Goal: Task Accomplishment & Management: Manage account settings

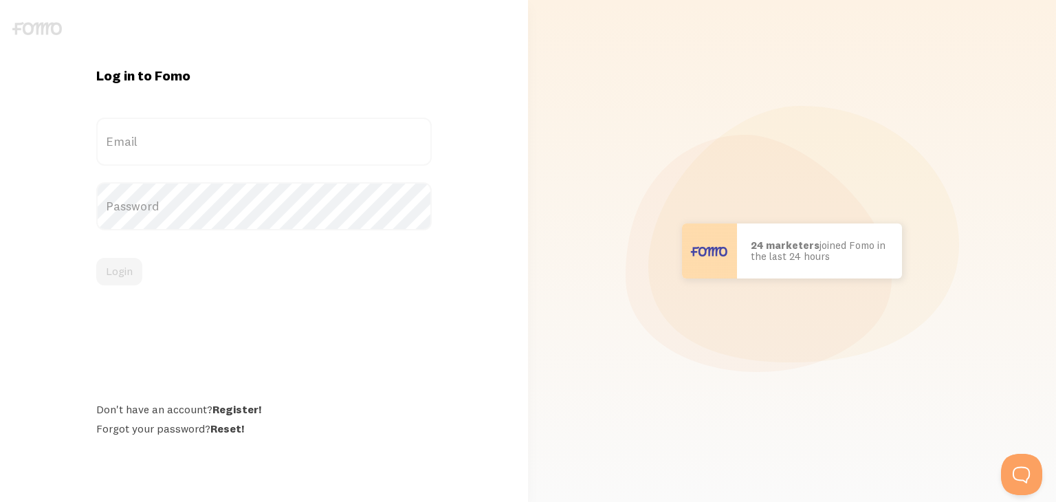
click at [212, 142] on label "Email" at bounding box center [263, 142] width 335 height 48
click at [212, 142] on input "Email" at bounding box center [263, 142] width 335 height 48
click at [186, 144] on label "Email" at bounding box center [263, 142] width 335 height 48
click at [186, 144] on input "Email" at bounding box center [263, 142] width 335 height 48
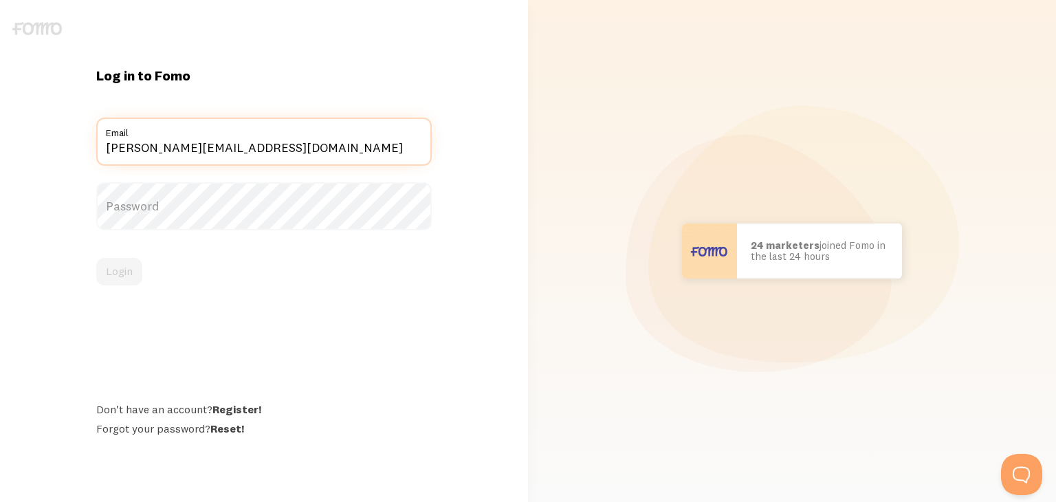
type input "[PERSON_NAME][EMAIL_ADDRESS][DOMAIN_NAME]"
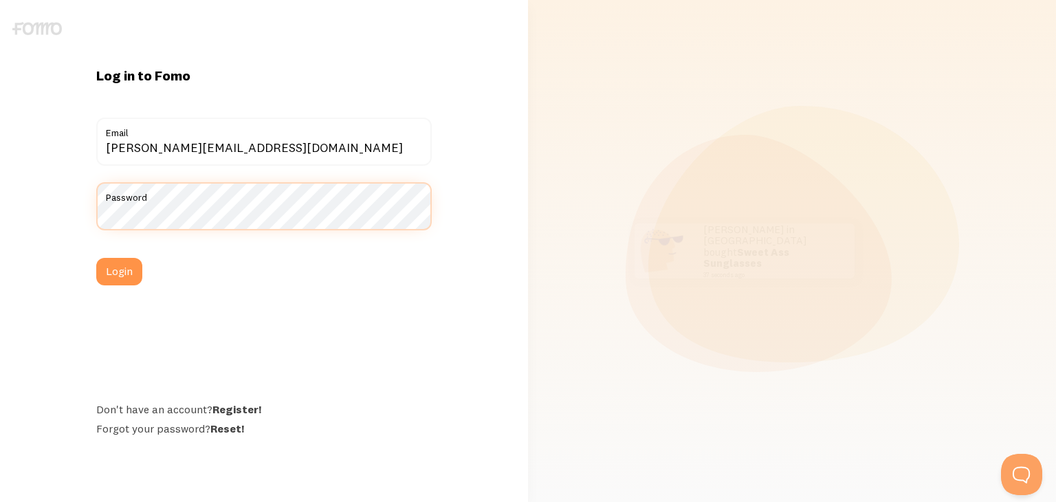
click at [96, 258] on button "Login" at bounding box center [119, 271] width 46 height 27
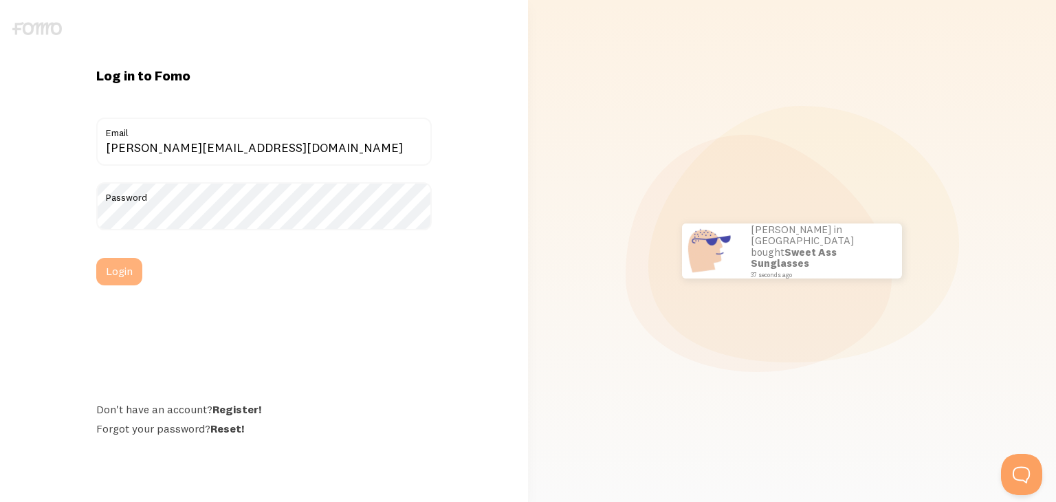
click at [112, 271] on button "Login" at bounding box center [119, 271] width 46 height 27
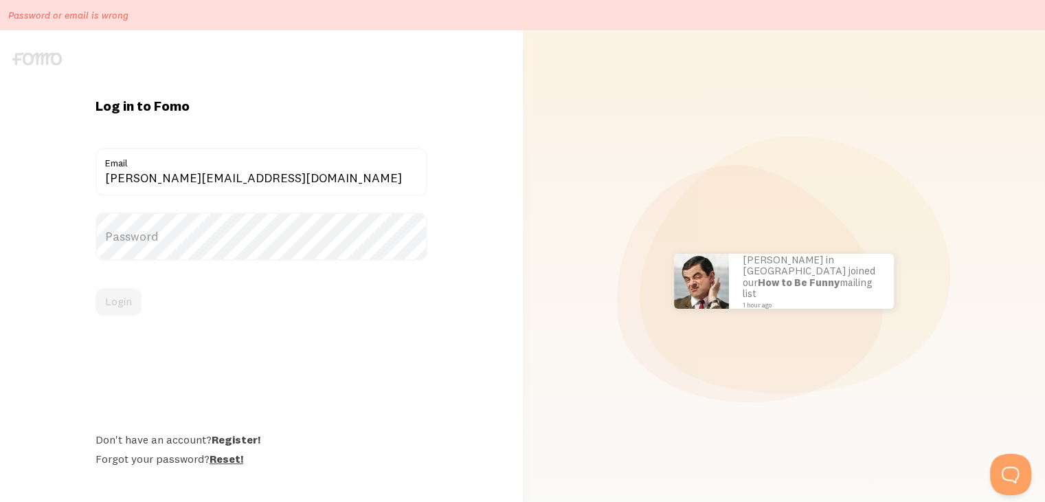
click at [216, 455] on link "Reset!" at bounding box center [227, 459] width 34 height 14
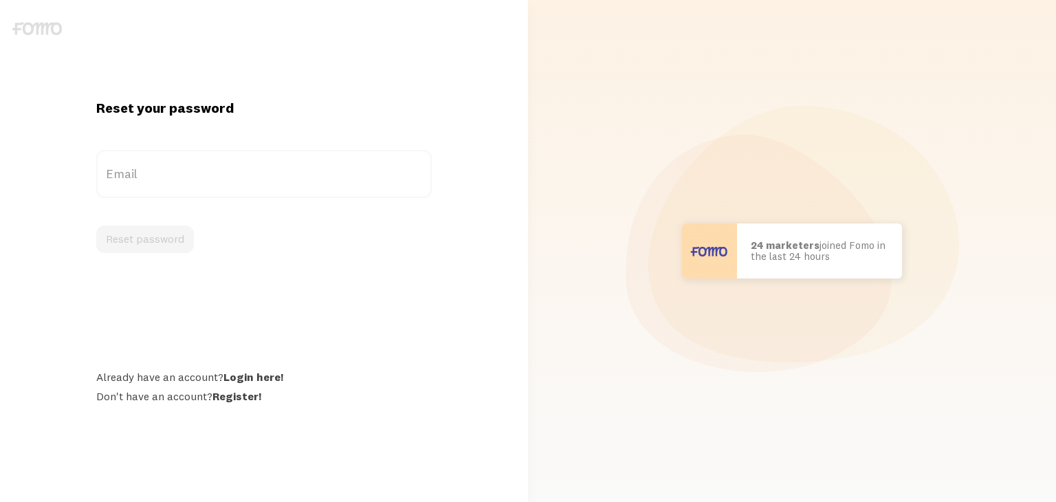
click at [232, 175] on label "Email" at bounding box center [263, 174] width 335 height 48
click at [232, 175] on input "Email" at bounding box center [263, 174] width 335 height 48
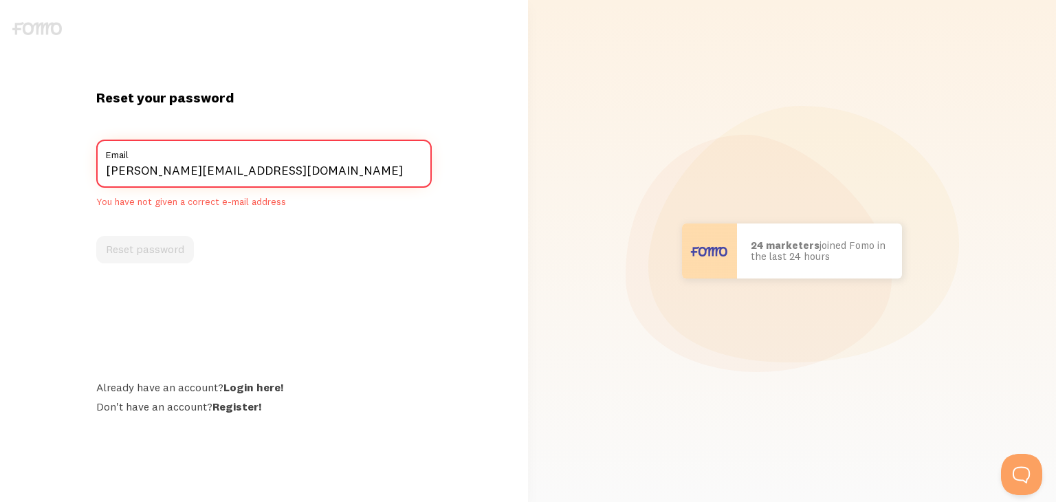
type input "karen@skillingseducation.com.au"
click at [96, 236] on button "Reset password" at bounding box center [145, 249] width 98 height 27
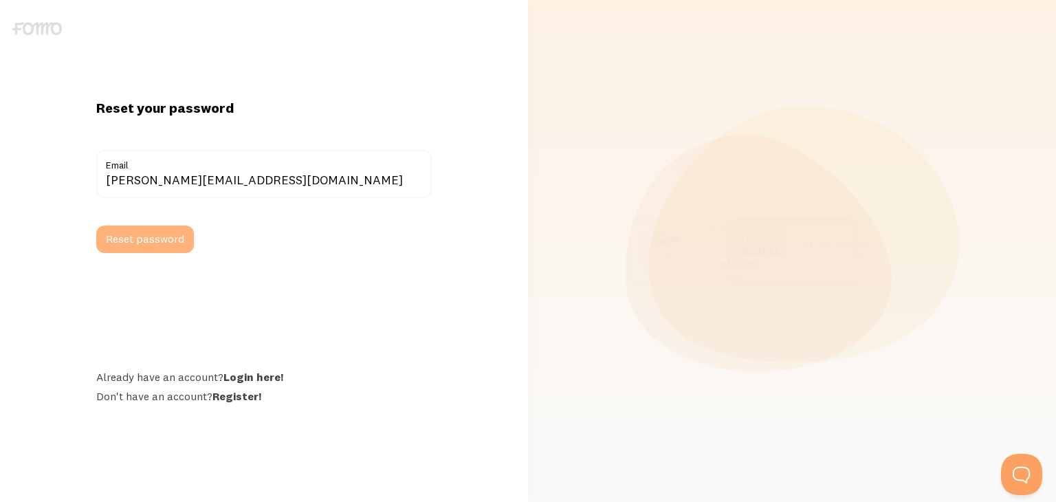
click at [166, 232] on button "Reset password" at bounding box center [145, 238] width 98 height 27
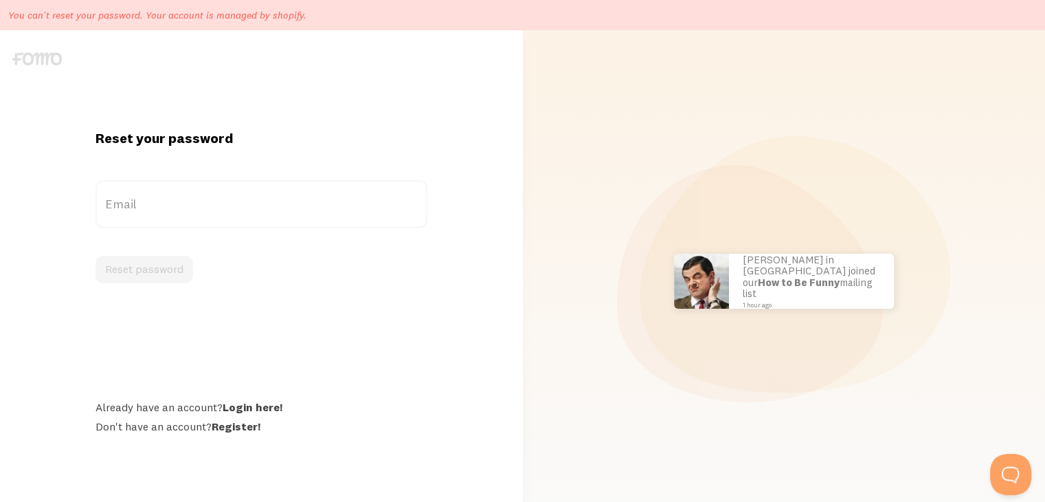
click at [155, 211] on label "Email" at bounding box center [262, 204] width 332 height 48
click at [155, 211] on input "Email" at bounding box center [262, 204] width 332 height 48
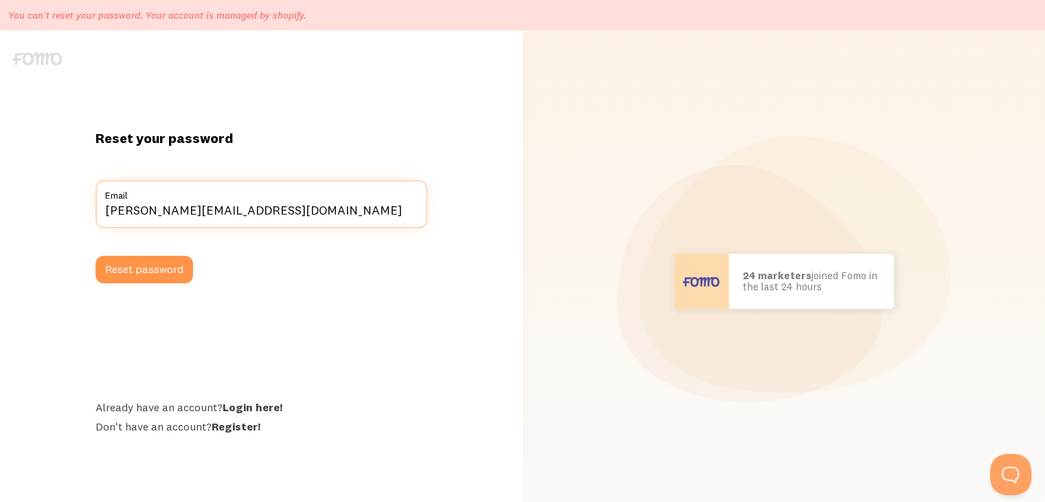
type input "[PERSON_NAME][EMAIL_ADDRESS][DOMAIN_NAME]"
click at [96, 256] on button "Reset password" at bounding box center [145, 269] width 98 height 27
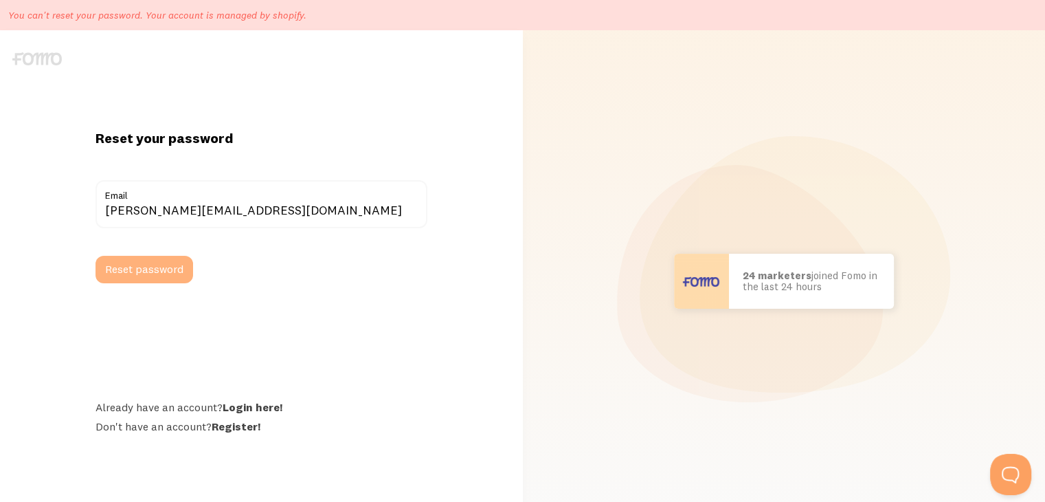
click at [148, 256] on button "Reset password" at bounding box center [145, 269] width 98 height 27
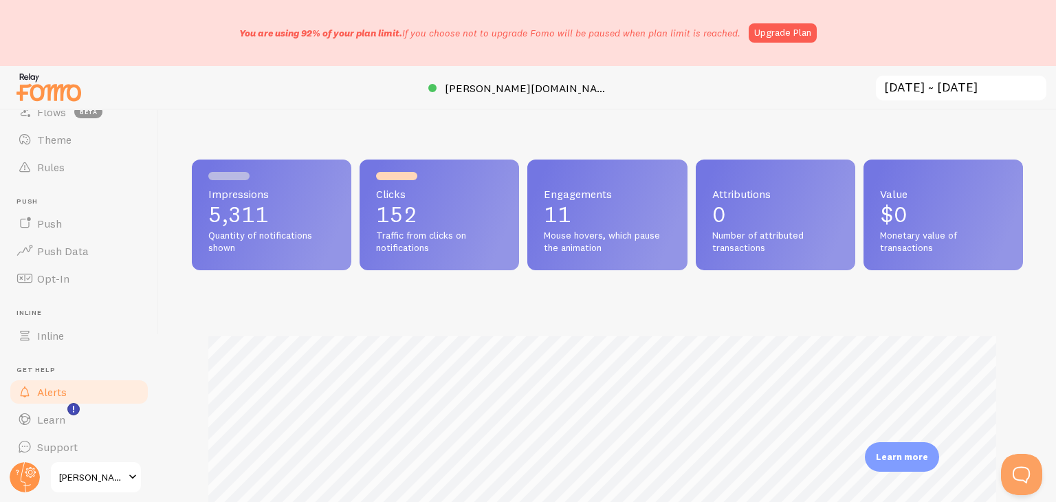
scroll to position [159, 0]
click at [87, 469] on span "[PERSON_NAME] Education" at bounding box center [91, 477] width 65 height 16
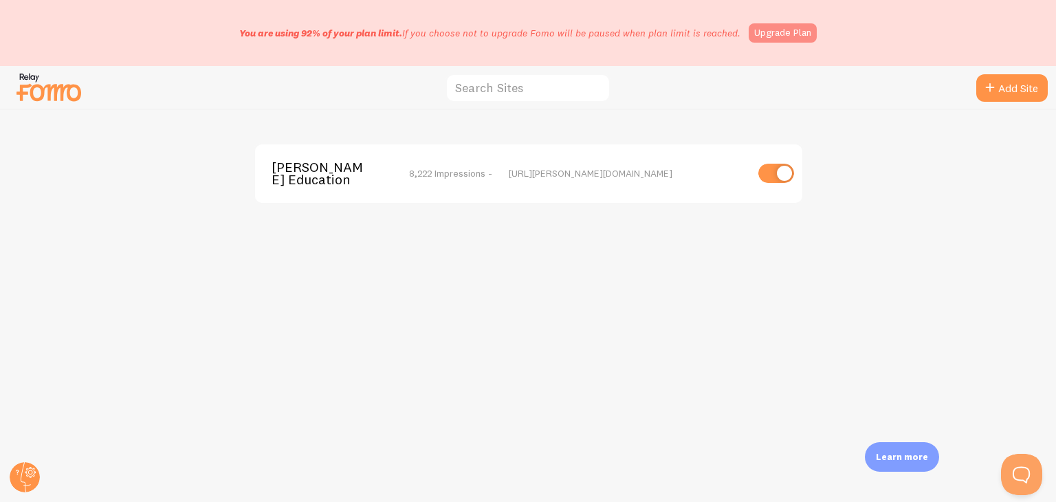
click at [773, 25] on link "Upgrade Plan" at bounding box center [782, 32] width 68 height 19
